Goal: Task Accomplishment & Management: Use online tool/utility

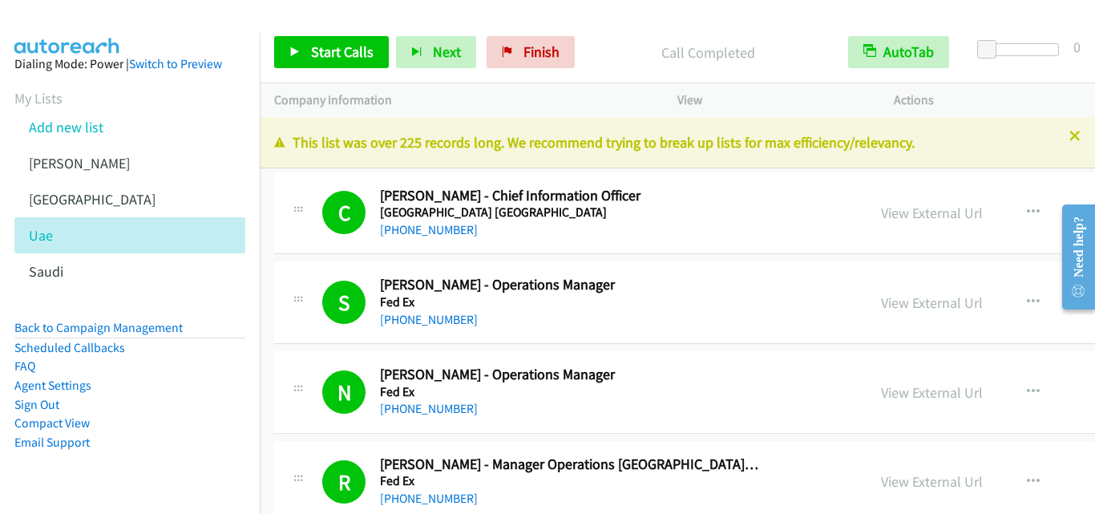
scroll to position [5049, 0]
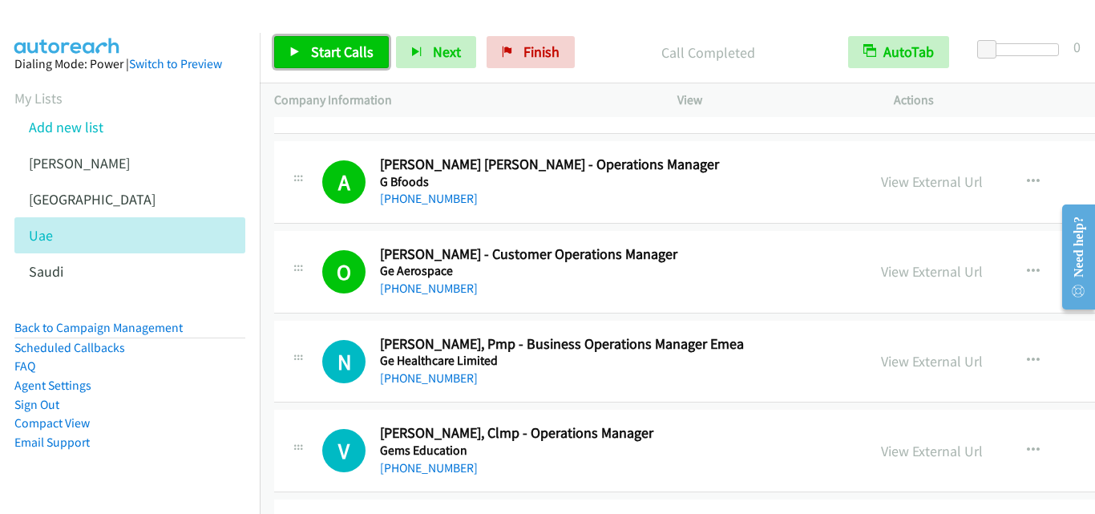
click at [289, 47] on icon at bounding box center [294, 52] width 11 height 11
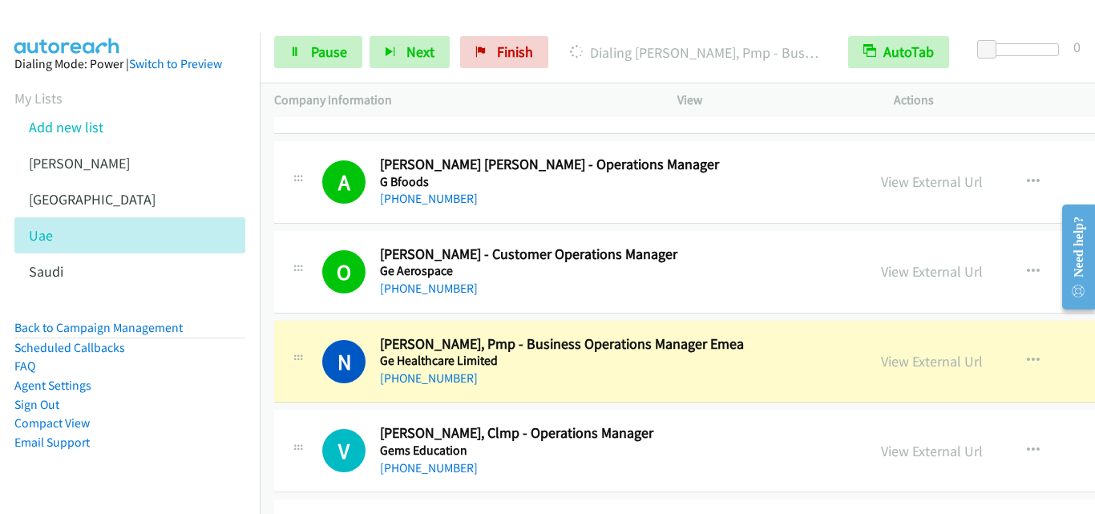
scroll to position [5129, 0]
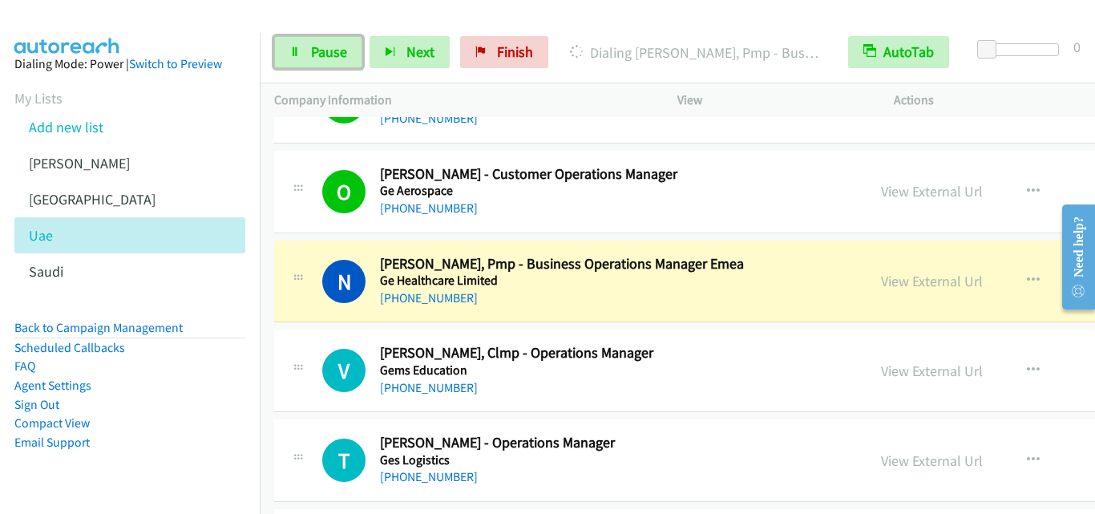
drag, startPoint x: 298, startPoint y: 49, endPoint x: 454, endPoint y: 219, distance: 230.3
click at [298, 50] on icon at bounding box center [294, 52] width 11 height 11
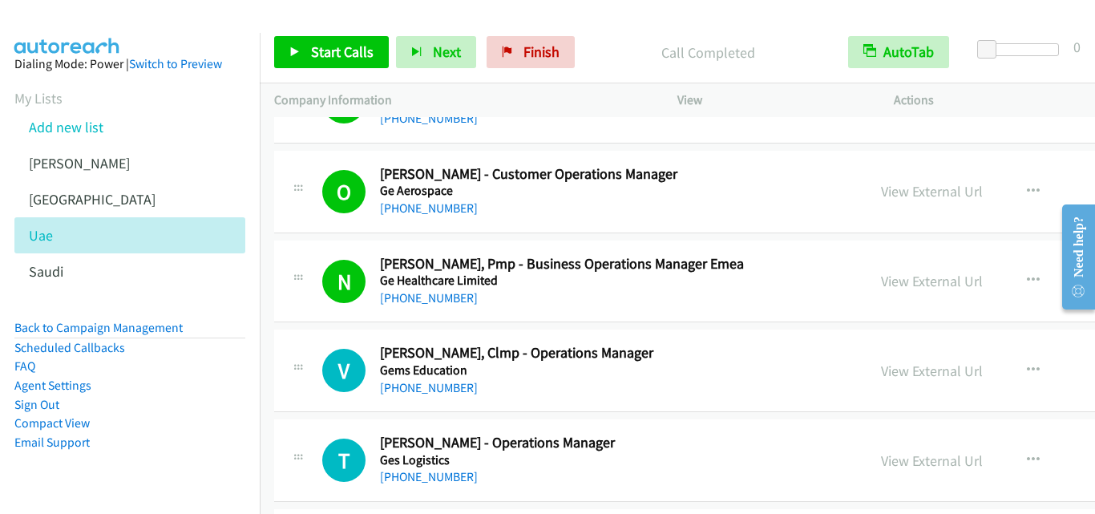
click at [531, 378] on div "[PHONE_NUMBER]" at bounding box center [569, 387] width 378 height 19
click at [881, 372] on link "View External Url" at bounding box center [932, 370] width 102 height 18
click at [293, 48] on icon at bounding box center [294, 52] width 11 height 11
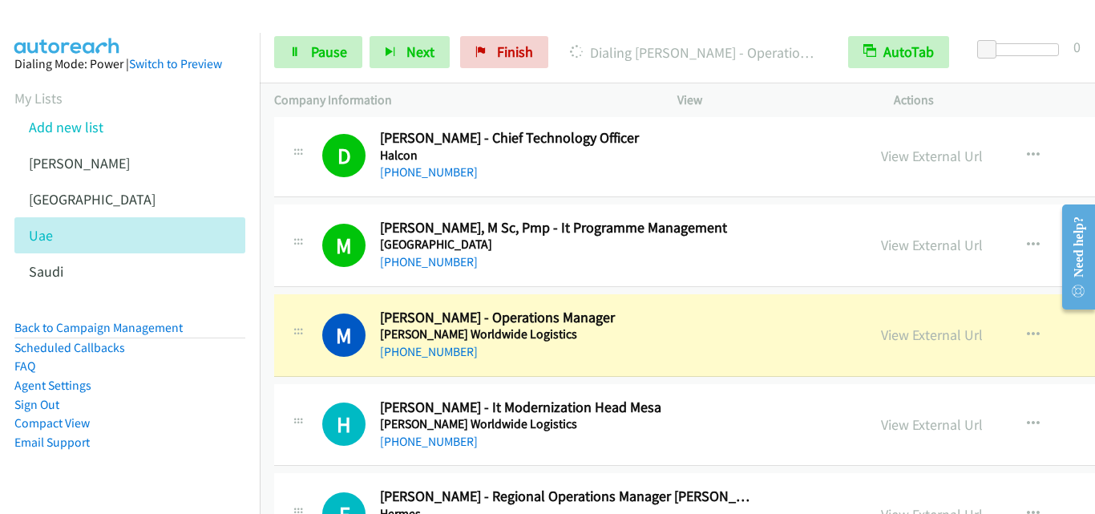
scroll to position [7453, 0]
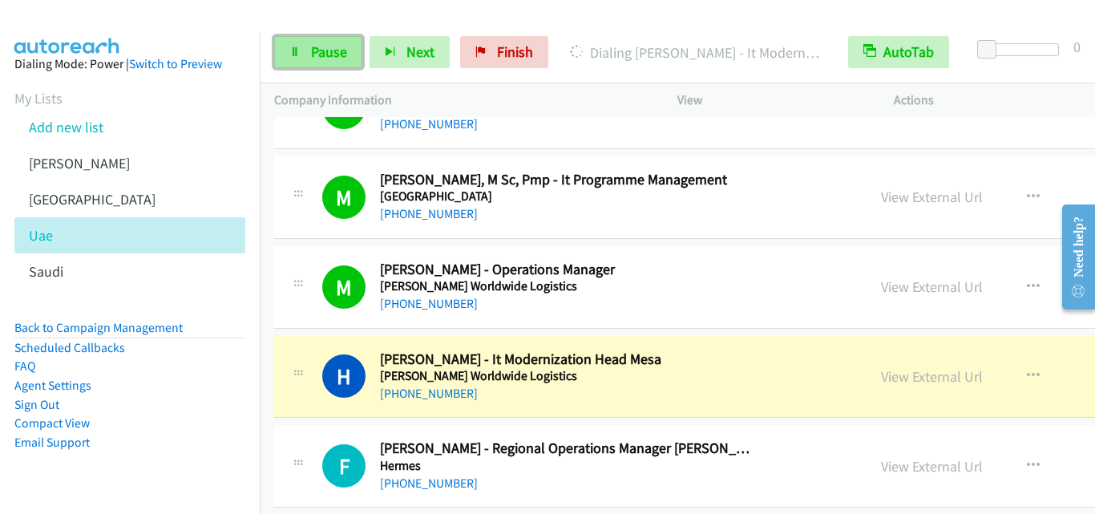
click at [288, 59] on link "Pause" at bounding box center [318, 52] width 88 height 32
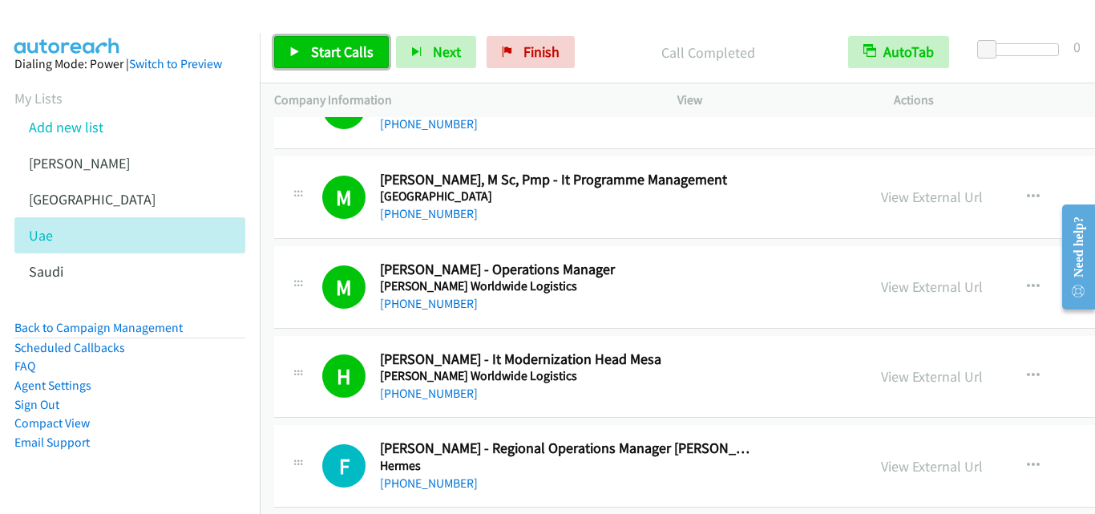
click at [291, 50] on icon at bounding box center [294, 52] width 11 height 11
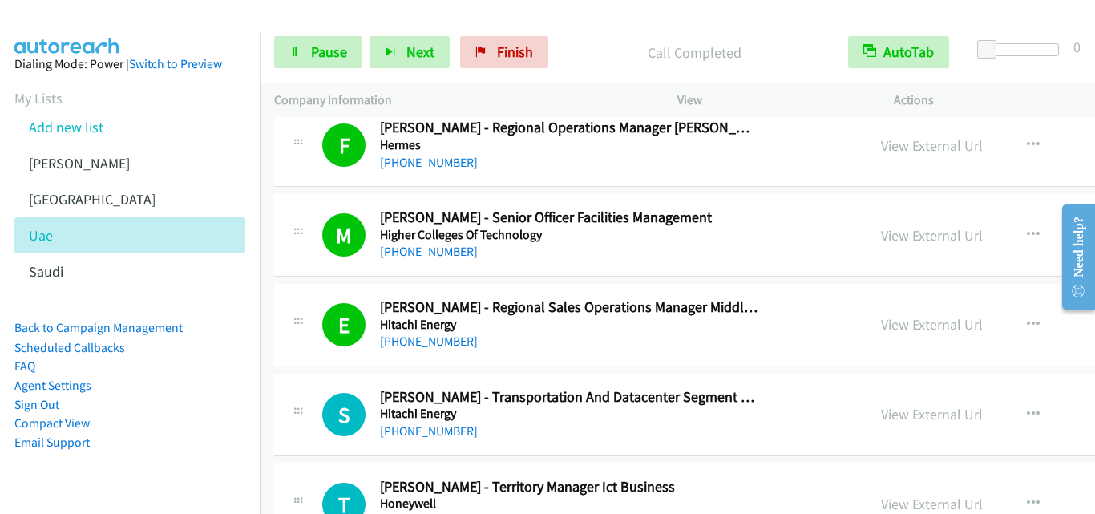
scroll to position [7854, 0]
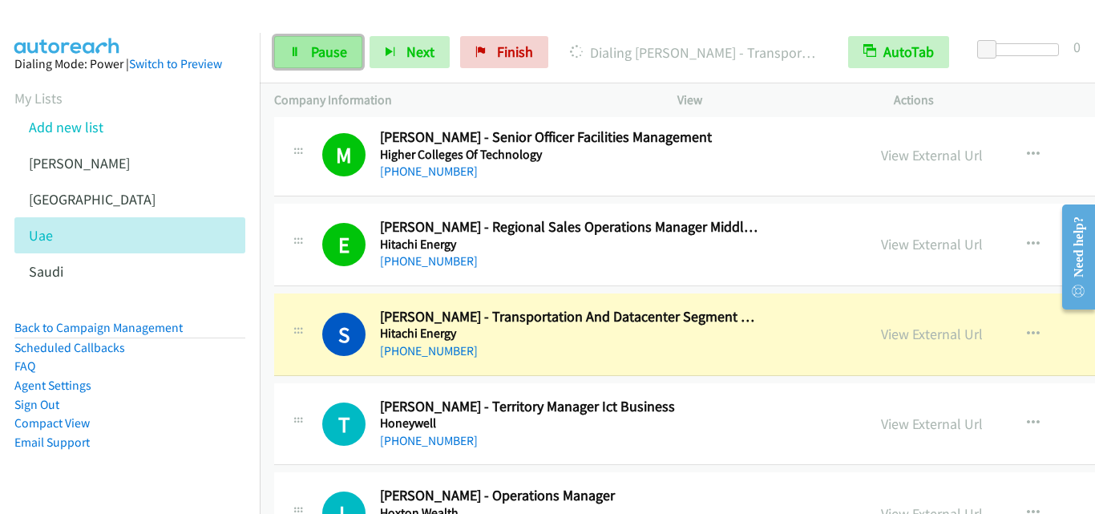
click at [297, 50] on icon at bounding box center [294, 52] width 11 height 11
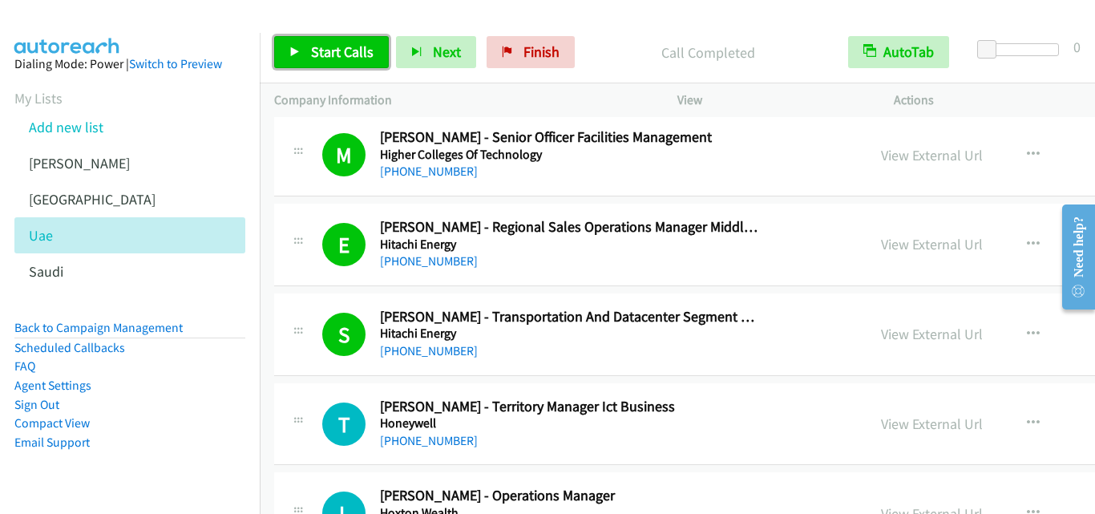
click at [293, 50] on icon at bounding box center [294, 52] width 11 height 11
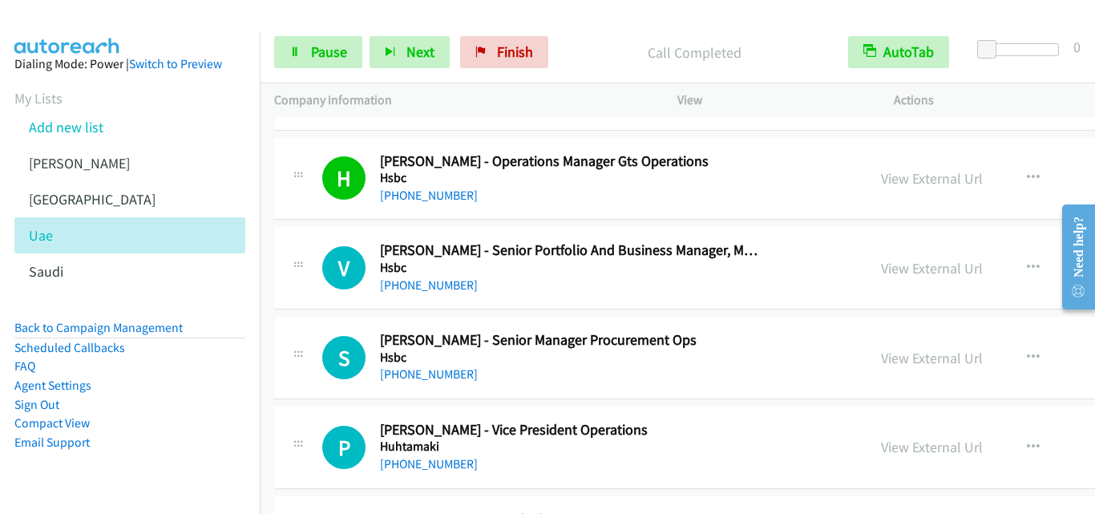
scroll to position [8655, 0]
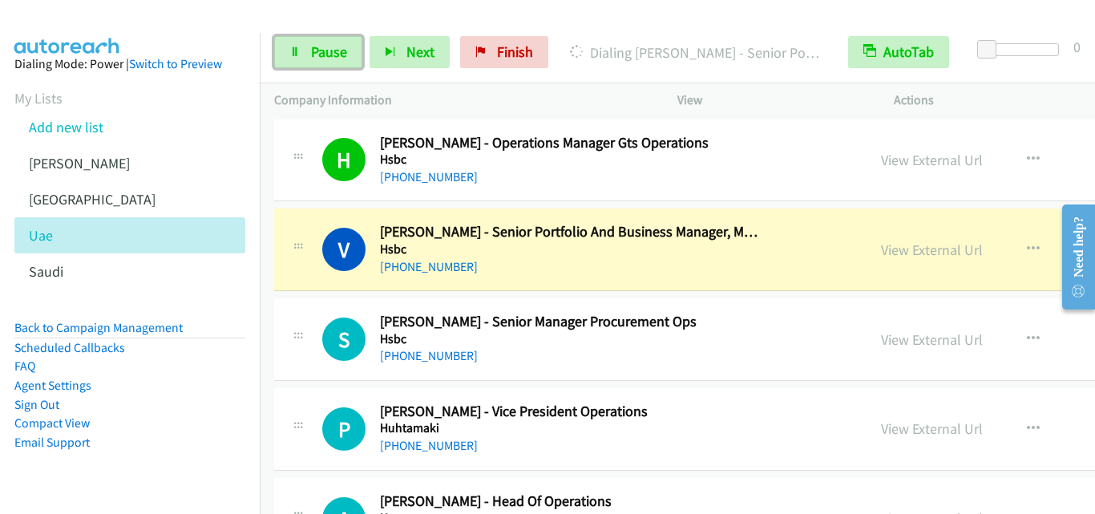
drag, startPoint x: 295, startPoint y: 59, endPoint x: 333, endPoint y: 1, distance: 70.0
click at [295, 59] on link "Pause" at bounding box center [318, 52] width 88 height 32
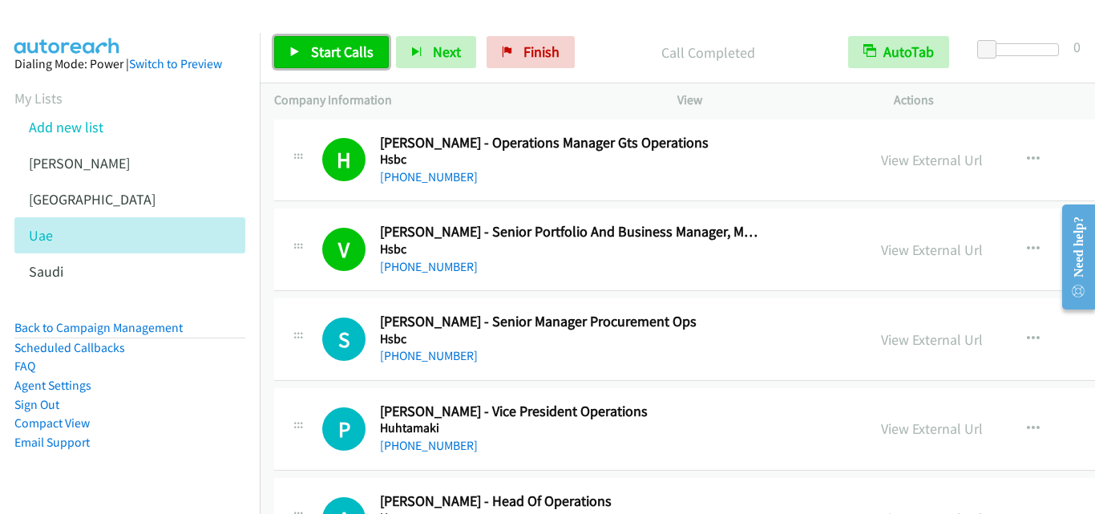
click at [293, 51] on icon at bounding box center [294, 52] width 11 height 11
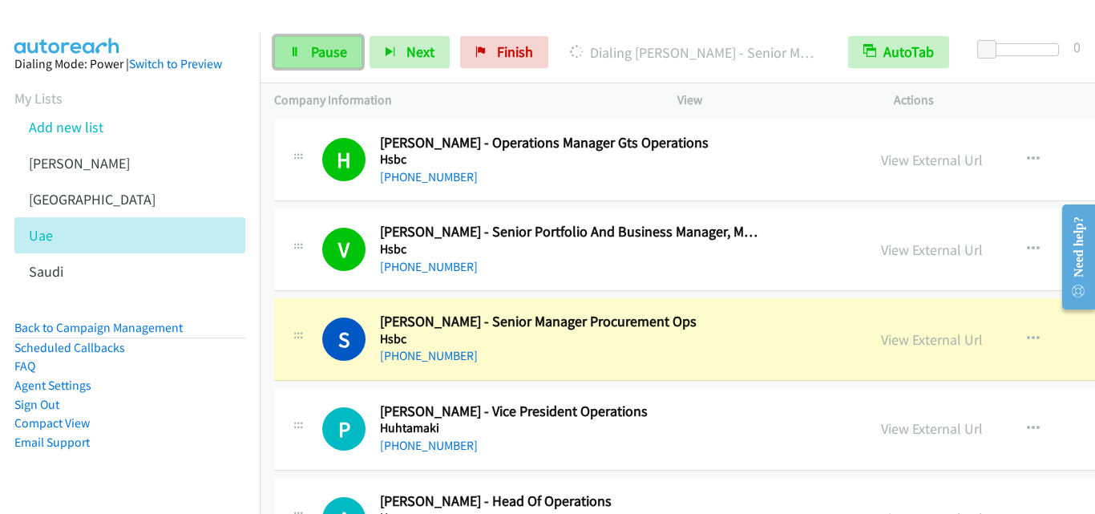
click at [298, 47] on icon at bounding box center [294, 52] width 11 height 11
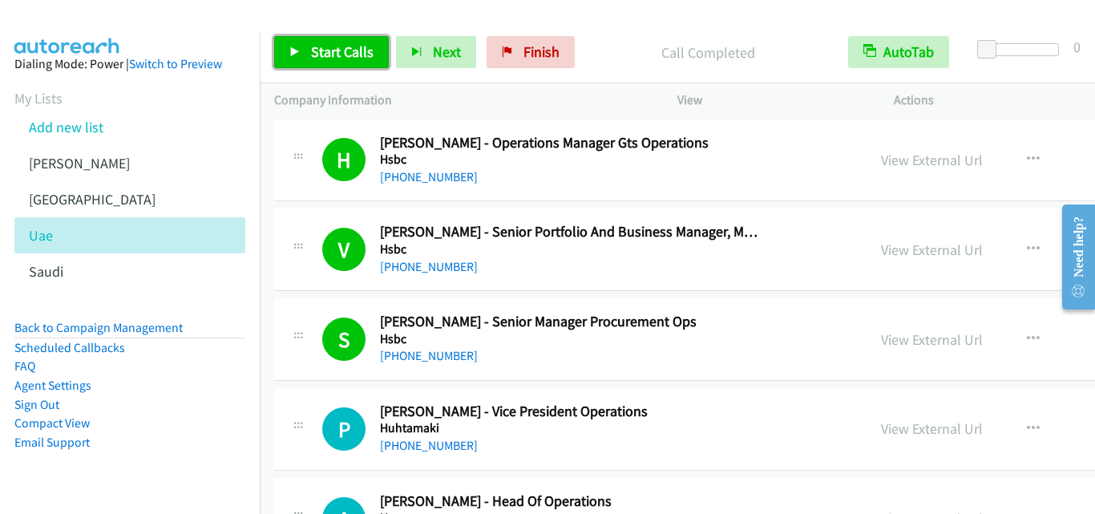
click at [297, 51] on icon at bounding box center [294, 52] width 11 height 11
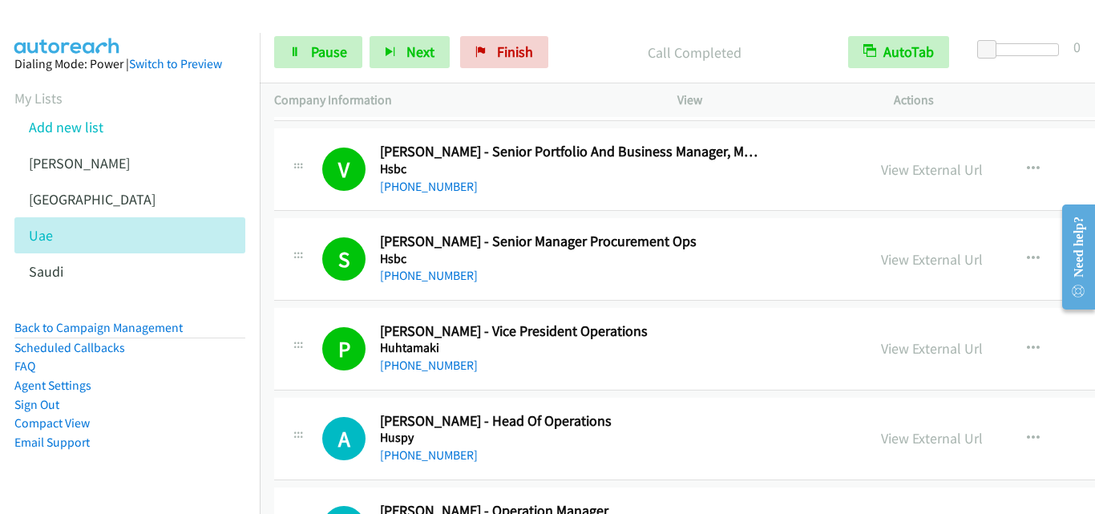
scroll to position [8815, 0]
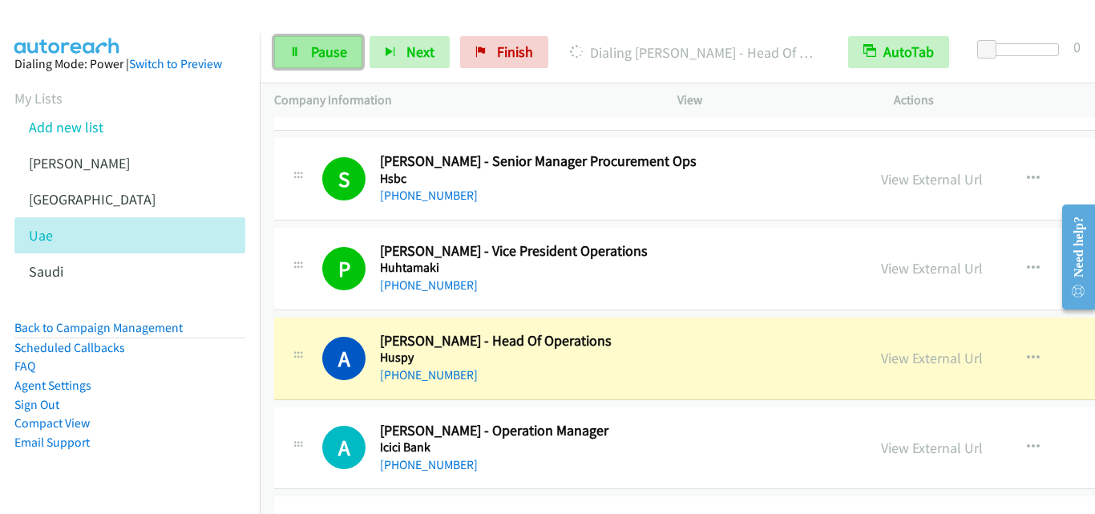
click at [292, 47] on icon at bounding box center [294, 52] width 11 height 11
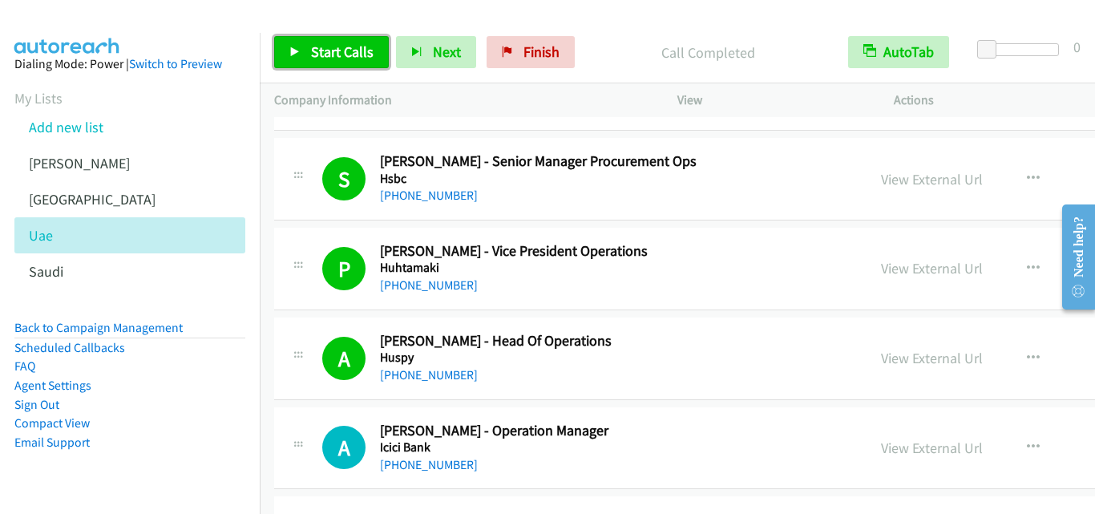
click at [293, 53] on icon at bounding box center [294, 52] width 11 height 11
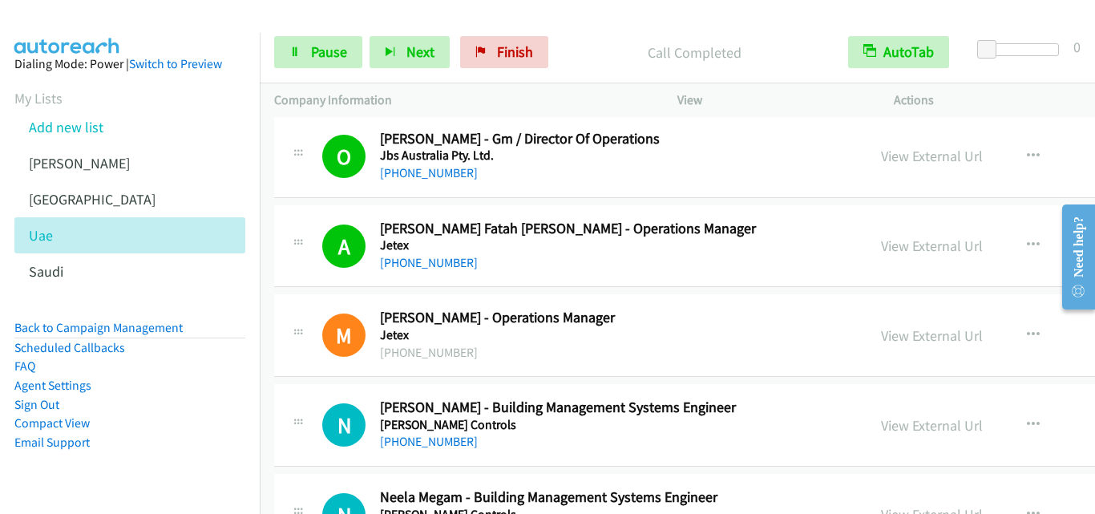
scroll to position [10979, 0]
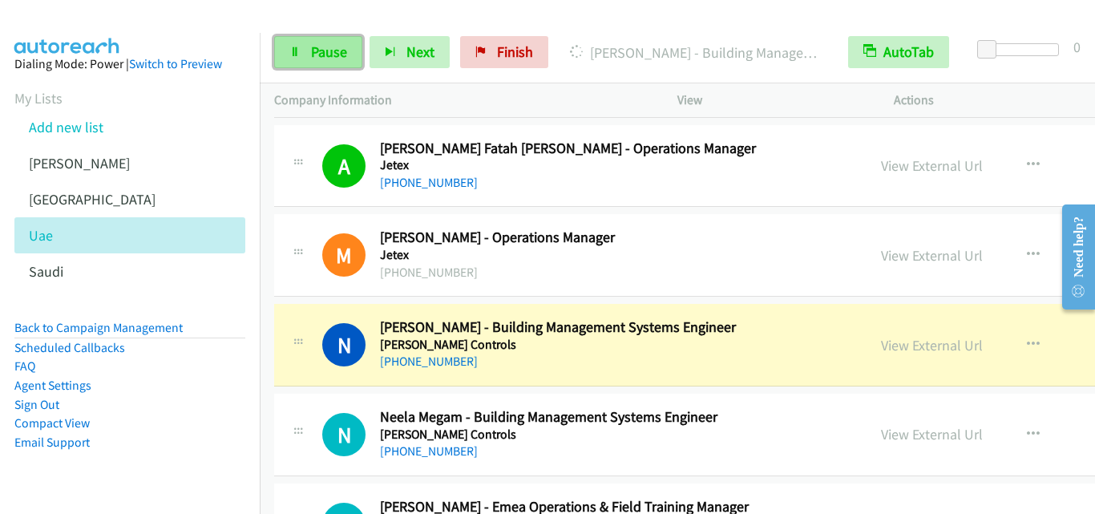
click at [297, 50] on icon at bounding box center [294, 52] width 11 height 11
